Goal: Task Accomplishment & Management: Use online tool/utility

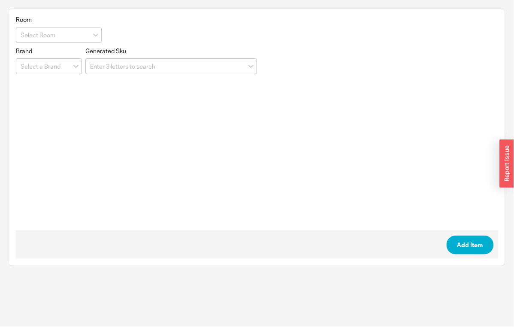
click at [36, 20] on span "Room" at bounding box center [59, 20] width 86 height 8
click at [36, 28] on input at bounding box center [59, 35] width 86 height 16
click at [66, 56] on div "create option Girls Bath" at bounding box center [58, 52] width 85 height 15
type input "Girls Bath"
click at [56, 63] on input at bounding box center [49, 66] width 66 height 16
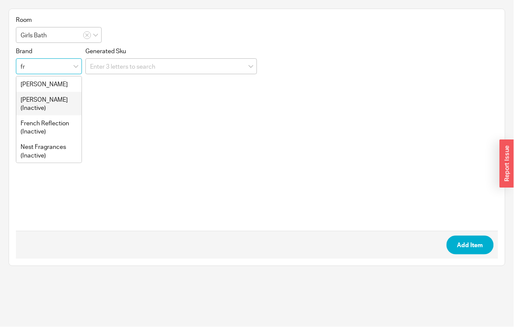
click at [46, 103] on div "[PERSON_NAME] (Inactive)" at bounding box center [48, 104] width 65 height 24
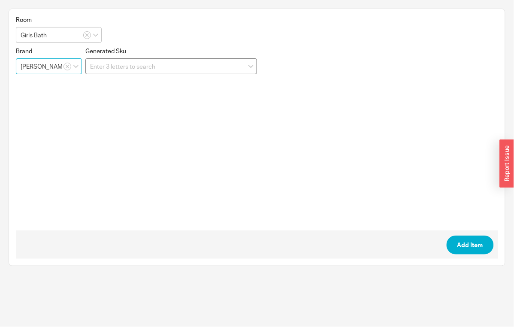
type input "[PERSON_NAME] (Inactive)"
click at [122, 67] on input at bounding box center [171, 66] width 172 height 16
paste input "FV207/K3H"
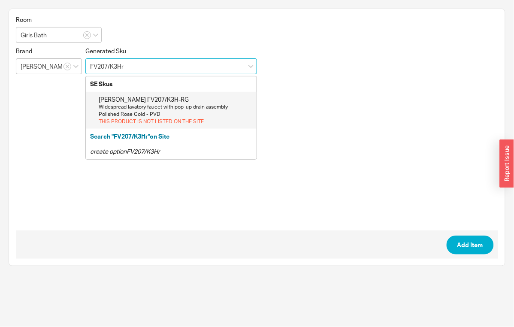
click at [140, 108] on div "Widespread lavatory faucet with pop-up drain assembly - Polished Rose Gold - PVD" at bounding box center [176, 110] width 154 height 15
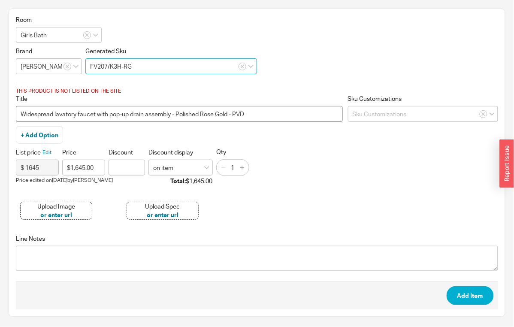
type input "FV207/K3H-RG"
click at [19, 116] on input "Widespread lavatory faucet with pop-up drain assembly - Polished Rose Gold - PVD" at bounding box center [179, 114] width 327 height 16
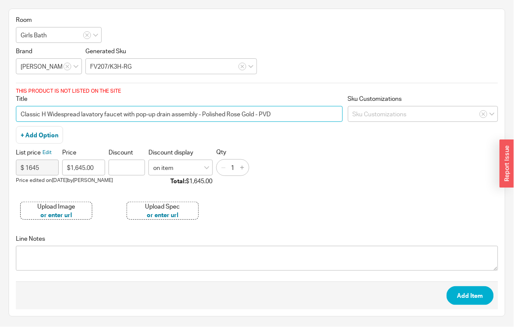
type input "Classic H Widespread lavatory faucet with pop-up drain assembly - Polished Rose…"
click at [68, 206] on div "Upload Image" at bounding box center [56, 206] width 38 height 9
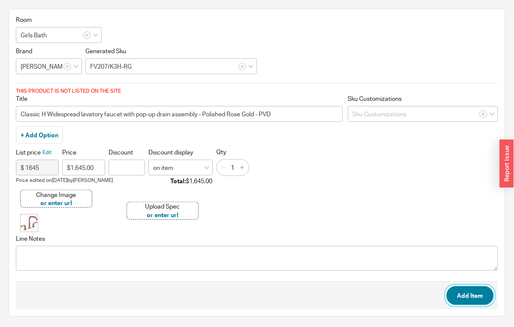
click at [471, 293] on button "Add Item" at bounding box center [470, 295] width 47 height 19
